Goal: Task Accomplishment & Management: Manage account settings

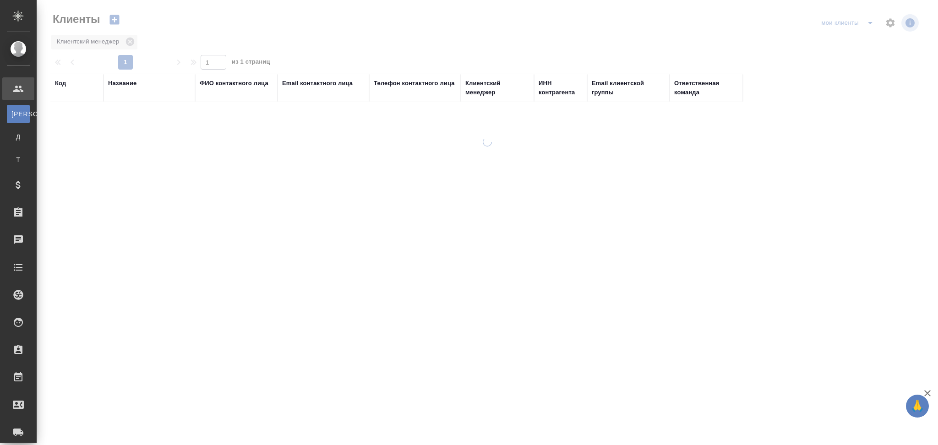
select select "RU"
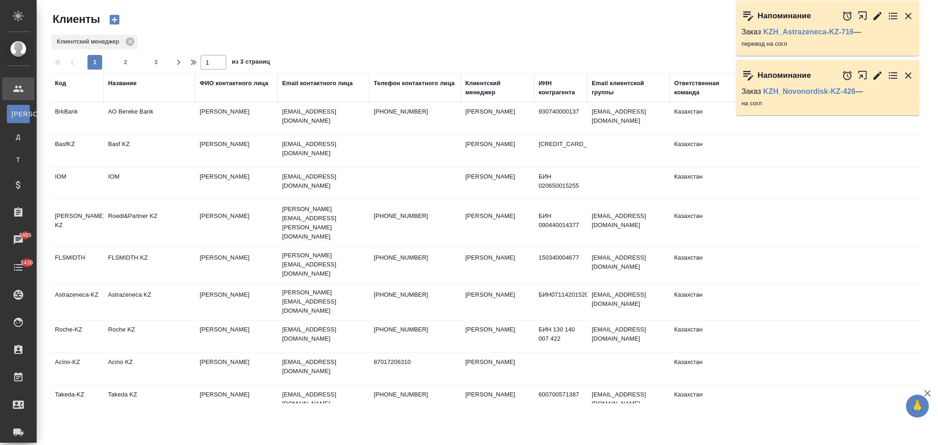
click at [151, 150] on td "Basf KZ" at bounding box center [149, 151] width 92 height 32
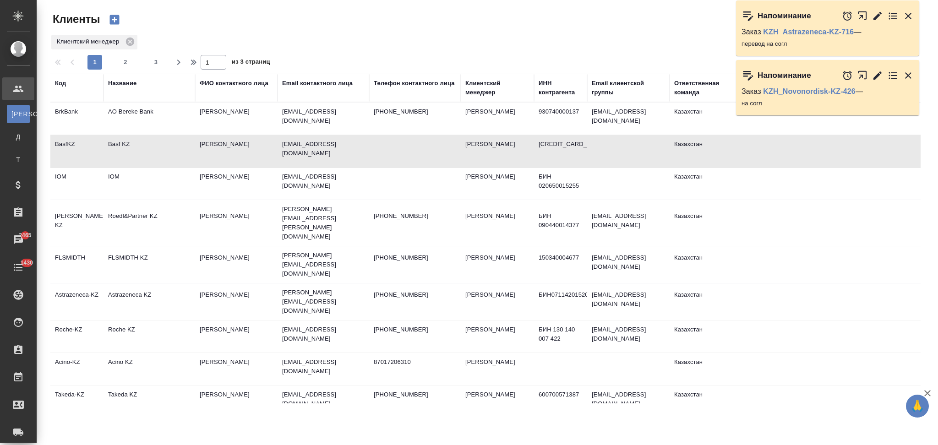
click at [151, 150] on td "Basf KZ" at bounding box center [149, 151] width 92 height 32
click at [147, 156] on td "Basf KZ" at bounding box center [149, 151] width 92 height 32
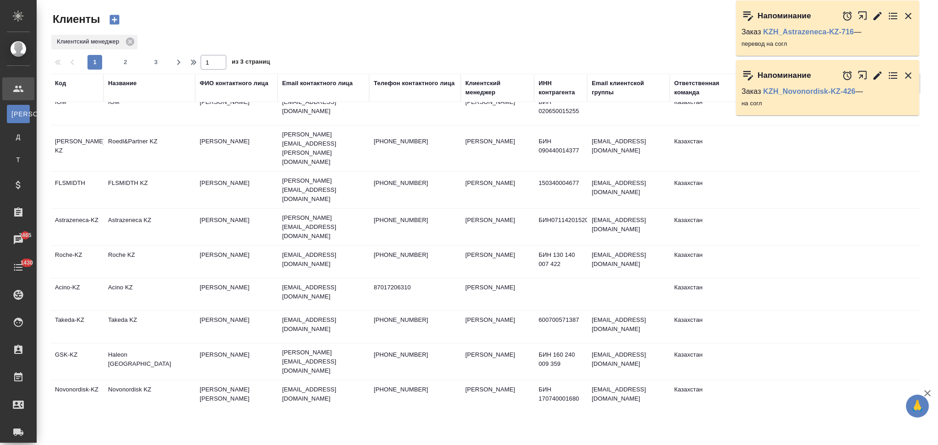
scroll to position [61, 0]
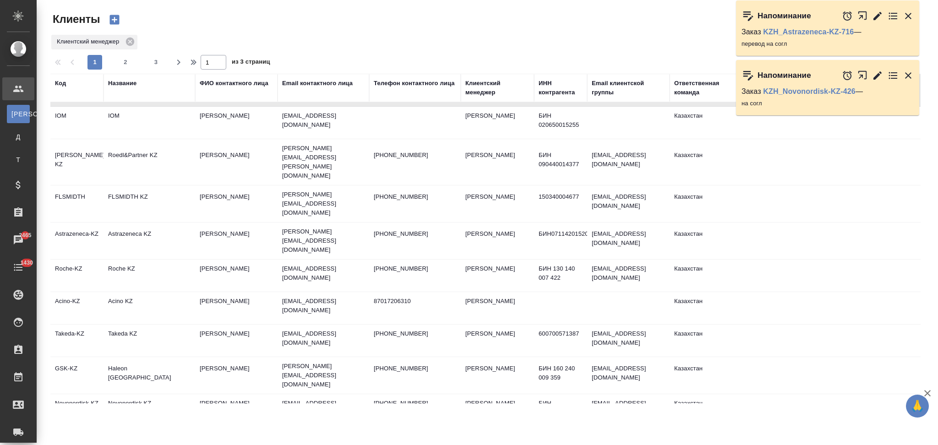
click at [157, 260] on td "Roche KZ" at bounding box center [149, 276] width 92 height 32
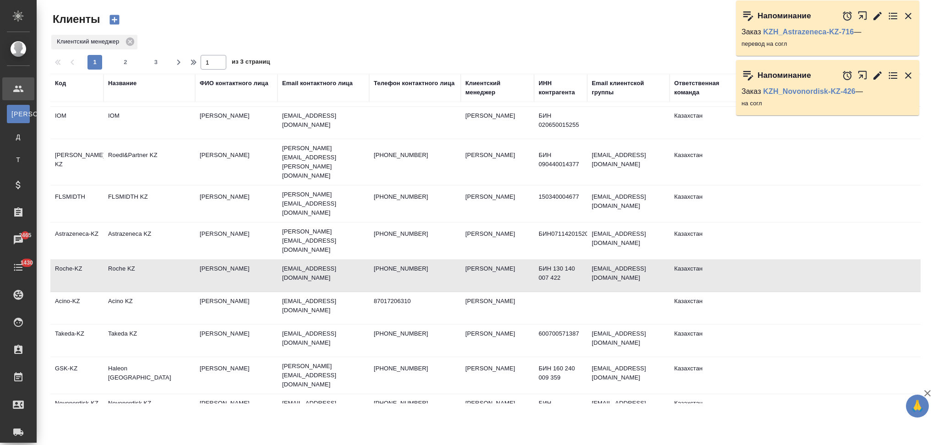
click at [164, 292] on td "Acino KZ" at bounding box center [149, 308] width 92 height 32
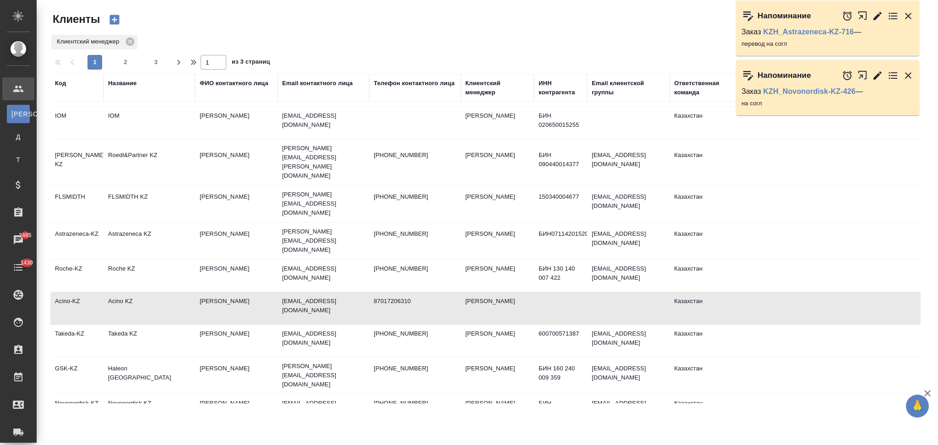
click at [164, 292] on td "Acino KZ" at bounding box center [149, 308] width 92 height 32
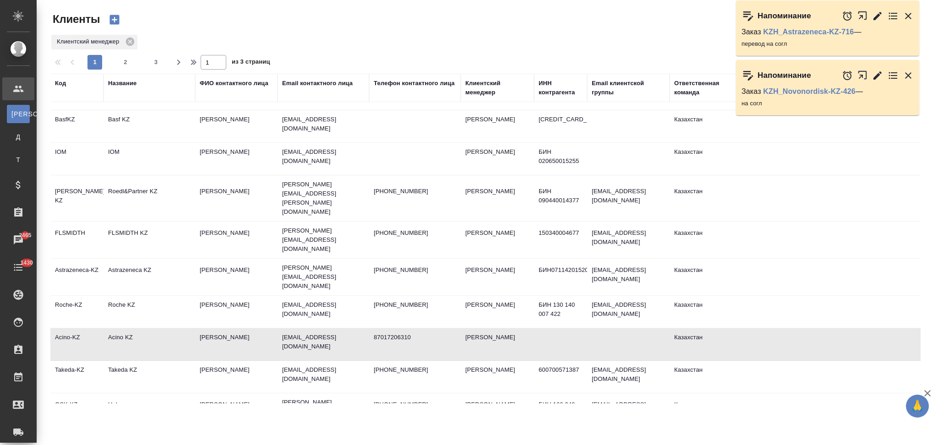
scroll to position [0, 0]
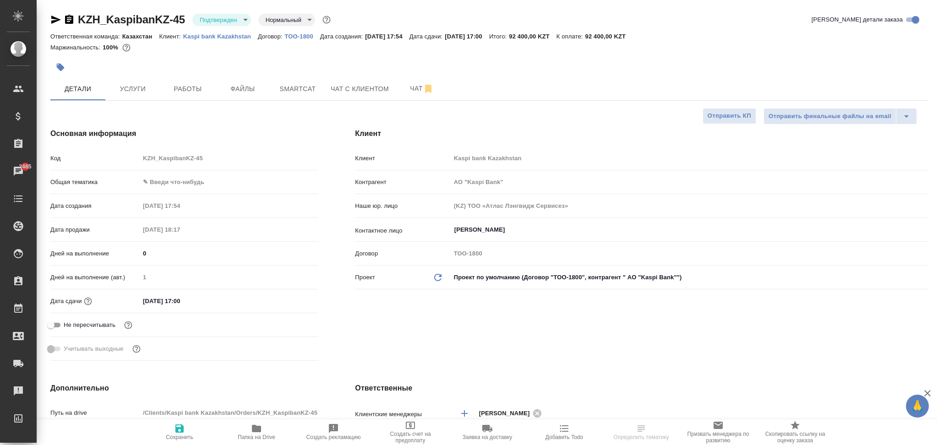
select select "RU"
type input "АО "Kaspi Bank""
type textarea "x"
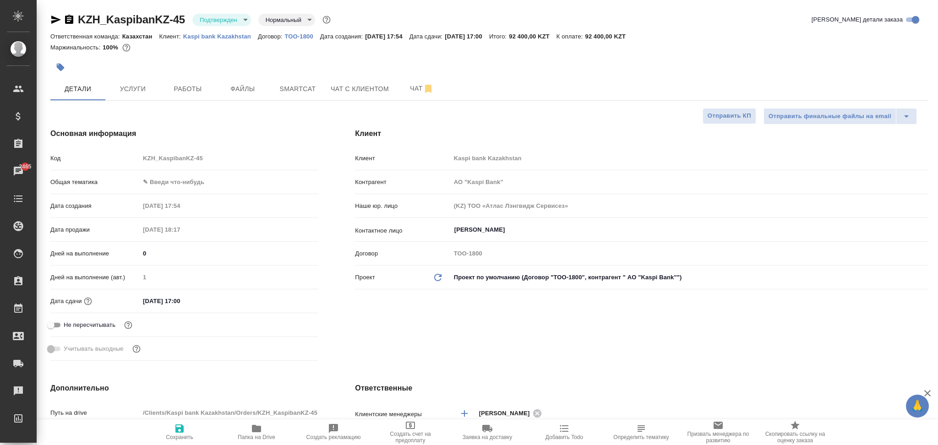
type textarea "x"
type input "АО "Kaspi Bank""
type textarea "x"
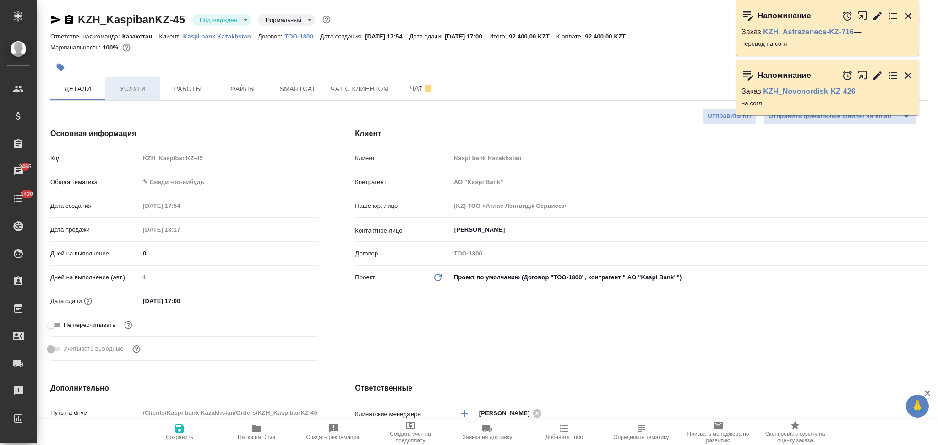
click at [135, 90] on span "Услуги" at bounding box center [133, 88] width 44 height 11
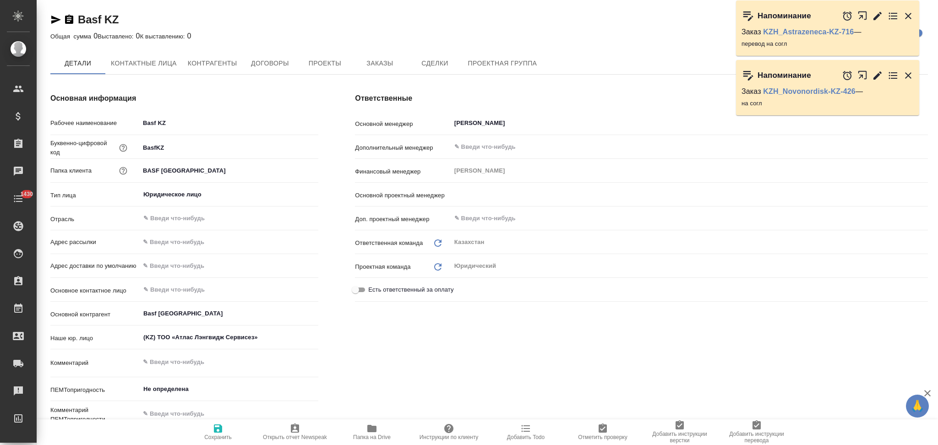
type textarea "x"
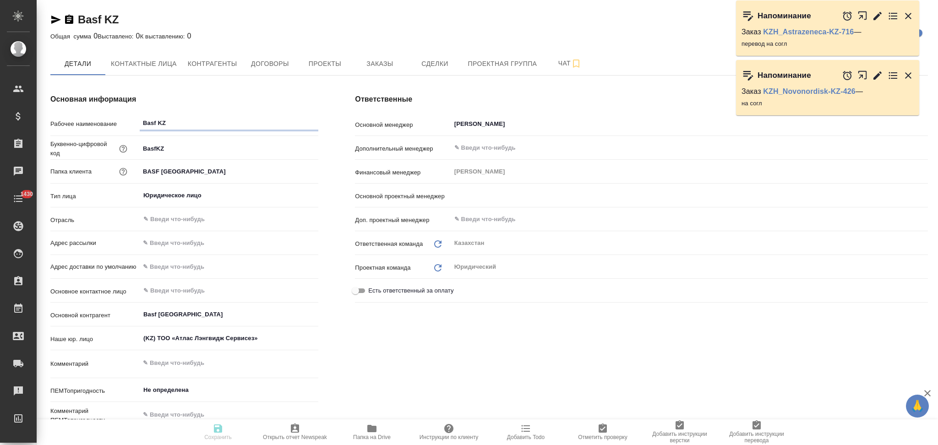
type textarea "x"
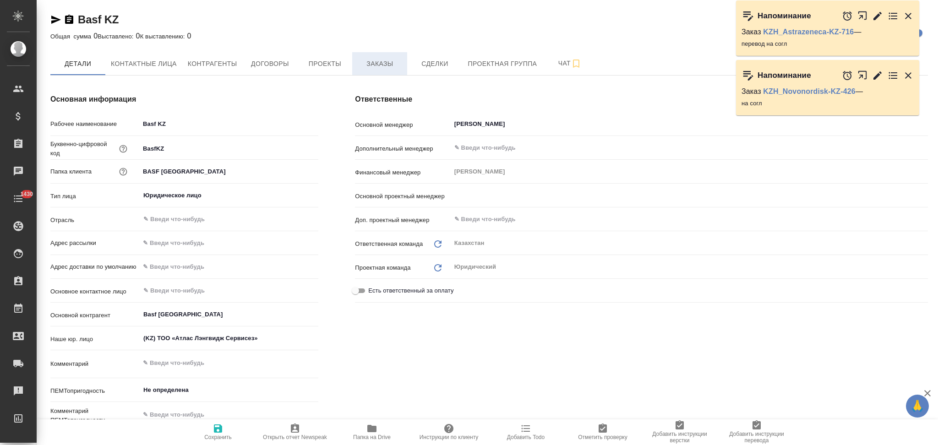
click at [377, 65] on span "Заказы" at bounding box center [380, 63] width 44 height 11
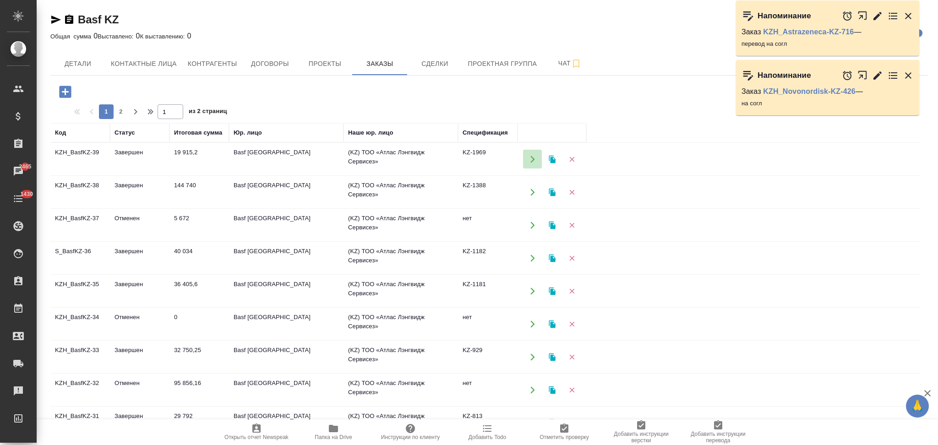
click at [530, 159] on icon "button" at bounding box center [532, 159] width 8 height 8
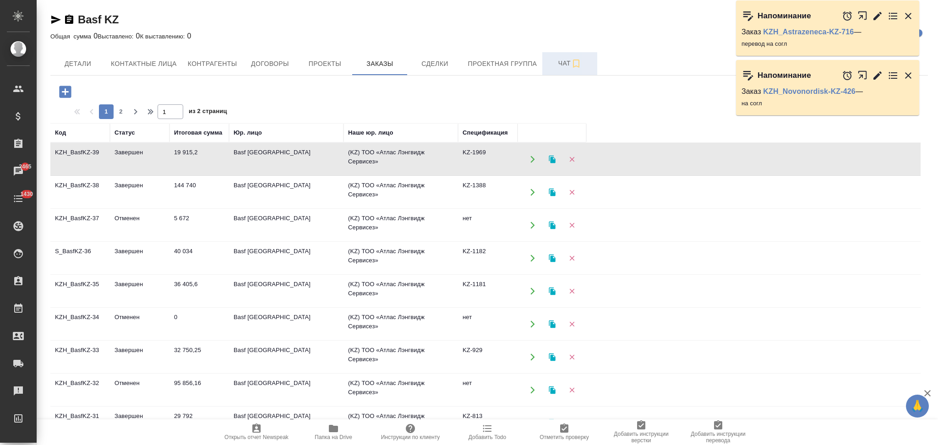
click at [556, 59] on span "Чат" at bounding box center [570, 63] width 44 height 11
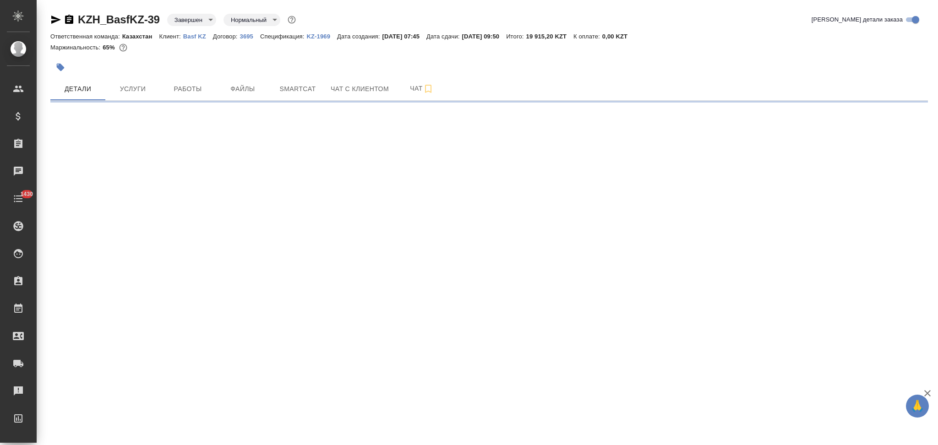
select select "RU"
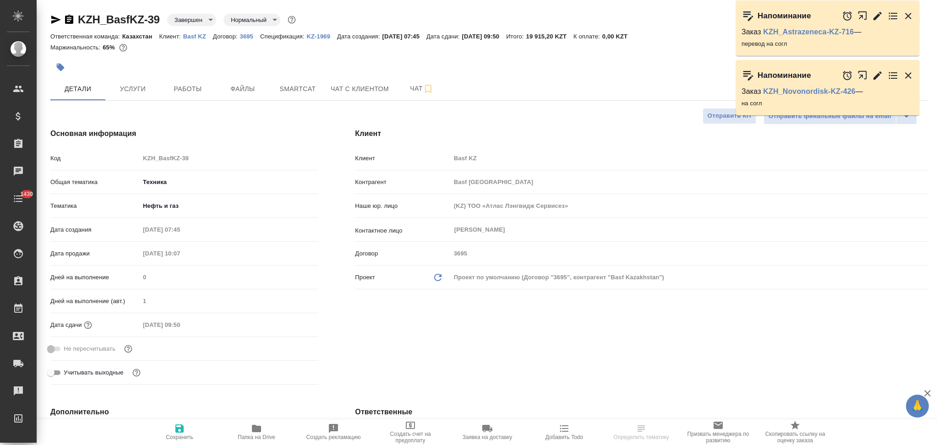
type textarea "x"
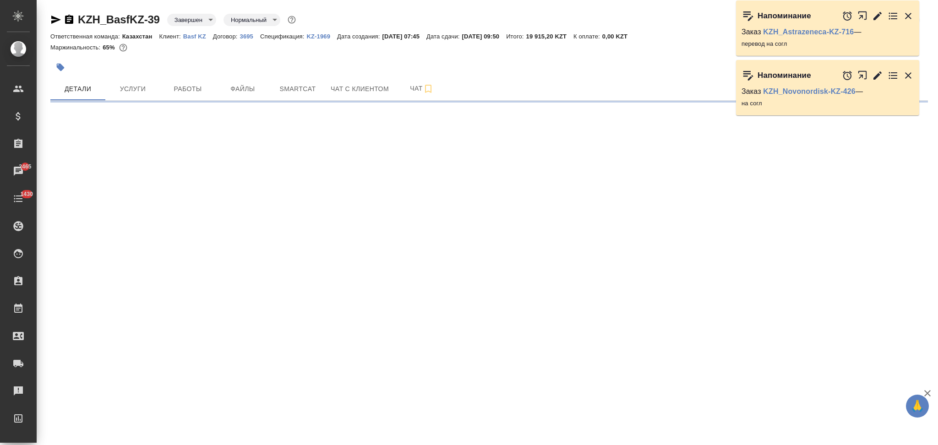
select select "RU"
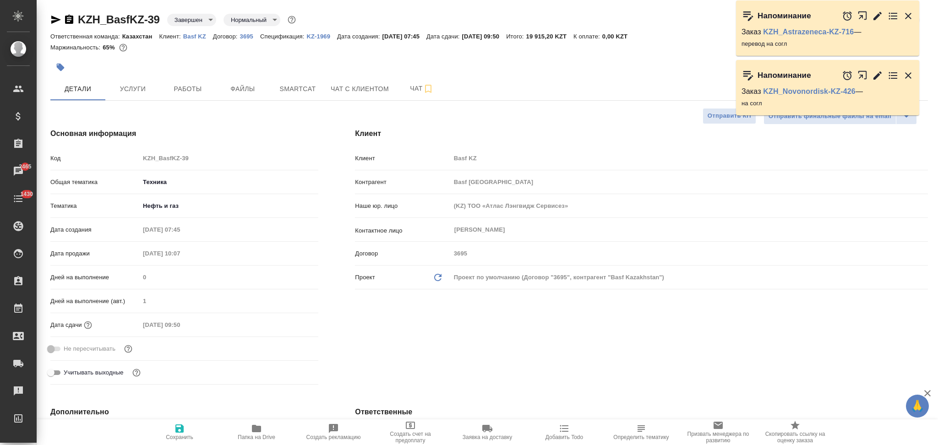
type textarea "x"
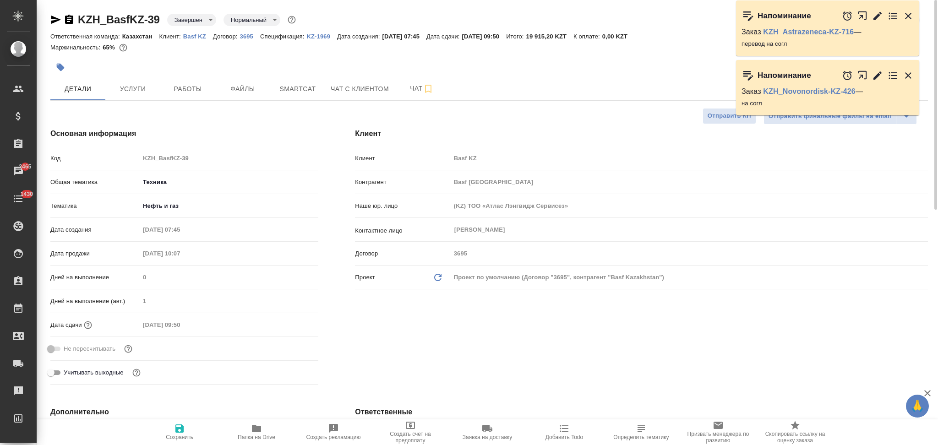
type textarea "x"
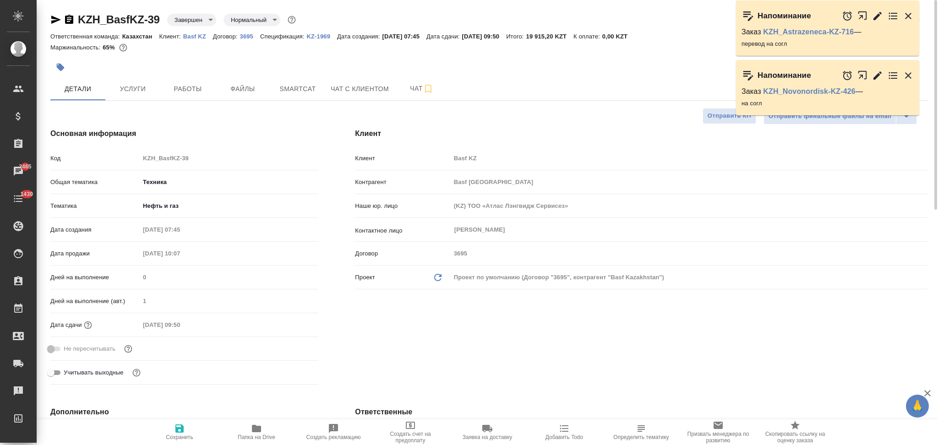
type textarea "x"
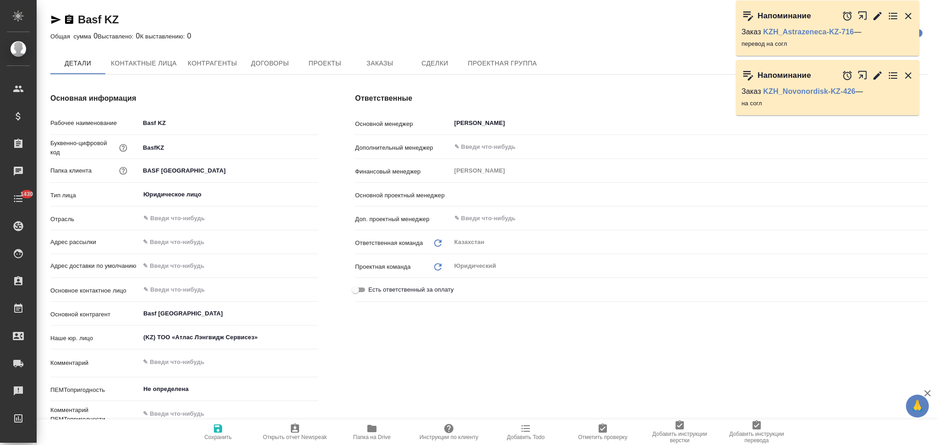
type textarea "x"
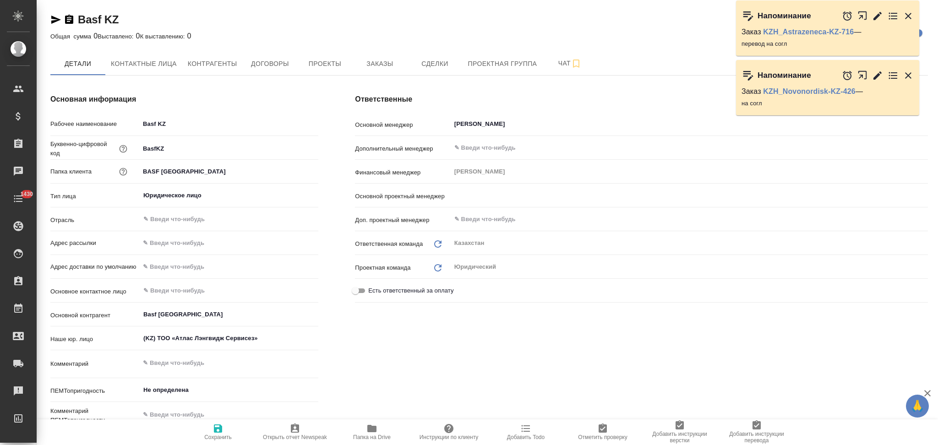
type textarea "x"
click at [385, 67] on span "Заказы" at bounding box center [380, 63] width 44 height 11
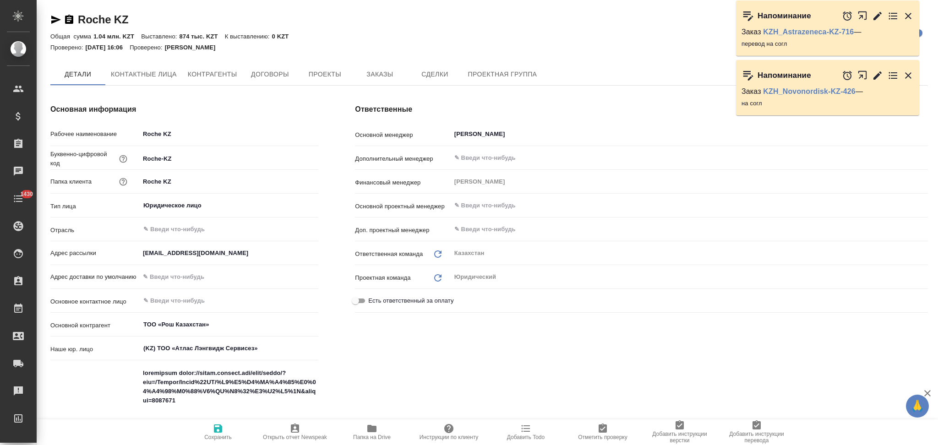
type textarea "x"
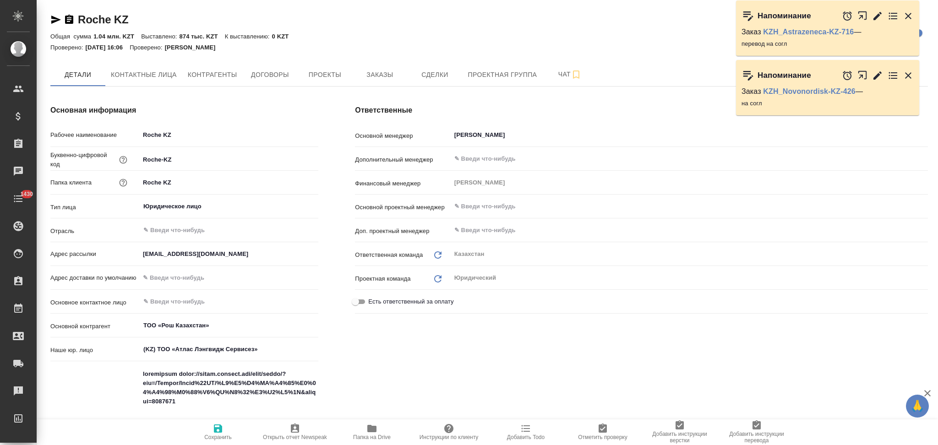
type textarea "x"
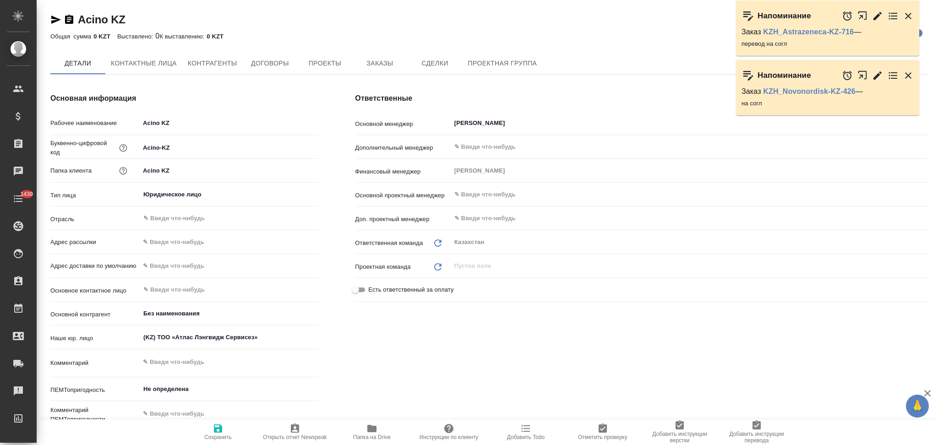
type textarea "x"
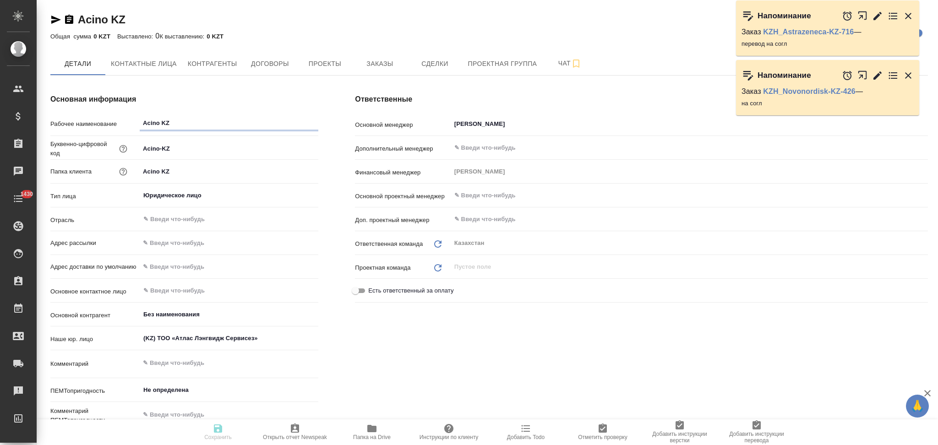
type textarea "x"
click at [380, 65] on span "Заказы" at bounding box center [380, 63] width 44 height 11
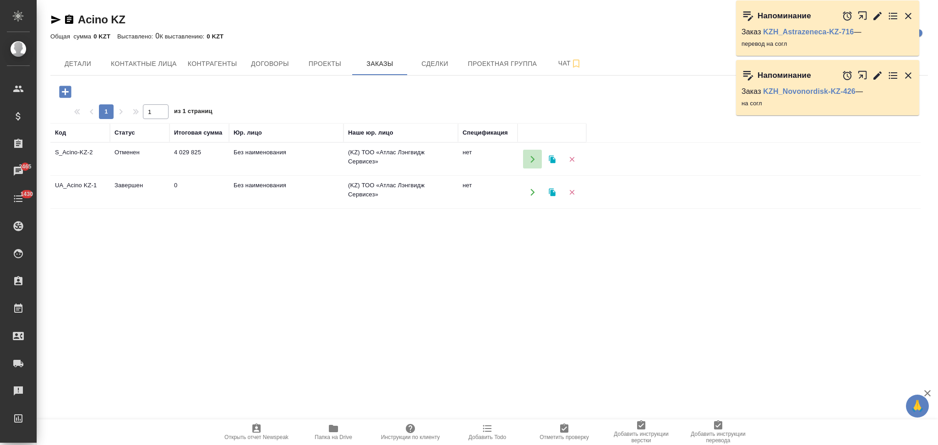
click at [531, 160] on icon "button" at bounding box center [532, 159] width 8 height 8
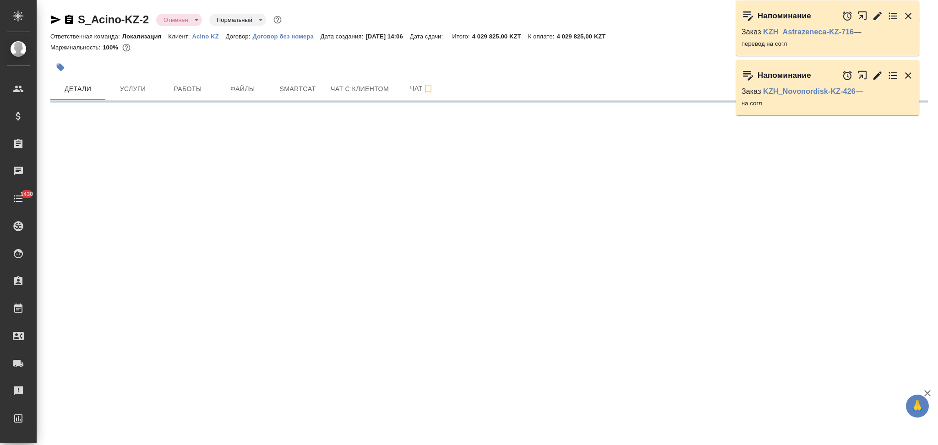
select select "RU"
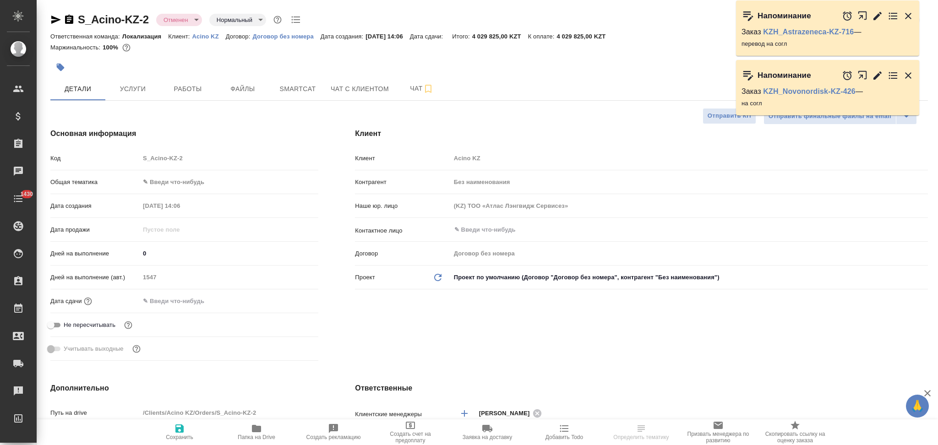
type textarea "x"
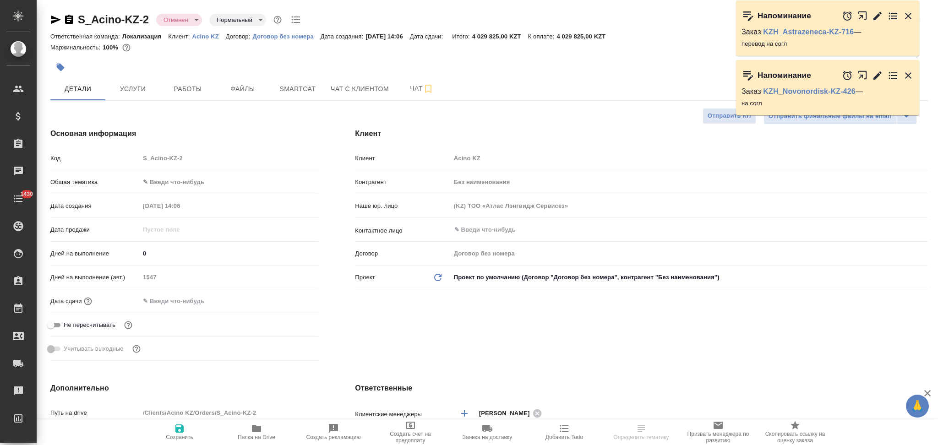
type textarea "x"
